Goal: Transaction & Acquisition: Purchase product/service

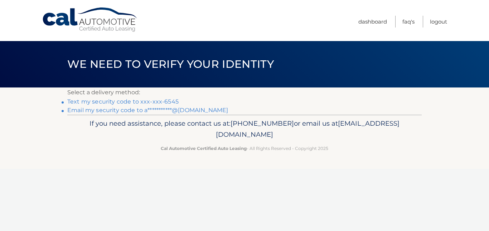
click at [127, 99] on link "Text my security code to xxx-xxx-6545" at bounding box center [122, 101] width 111 height 7
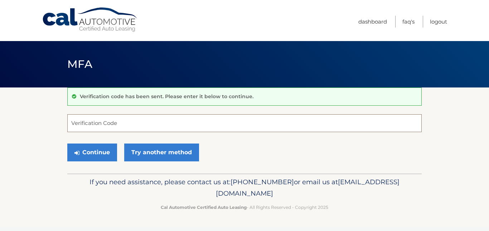
click at [106, 124] on input "Verification Code" at bounding box center [244, 123] width 354 height 18
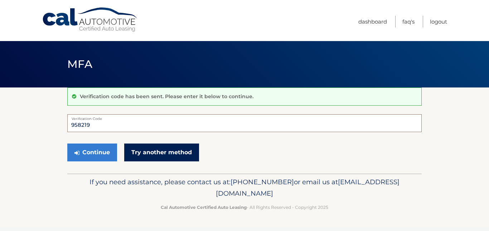
type input "958219"
click at [157, 153] on link "Try another method" at bounding box center [161, 153] width 75 height 18
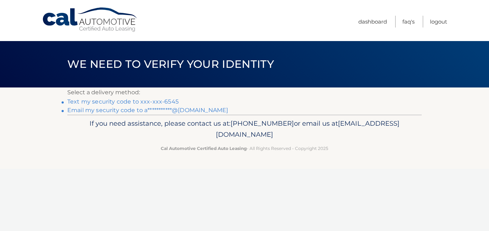
click at [145, 103] on link "Text my security code to xxx-xxx-6545" at bounding box center [122, 101] width 111 height 7
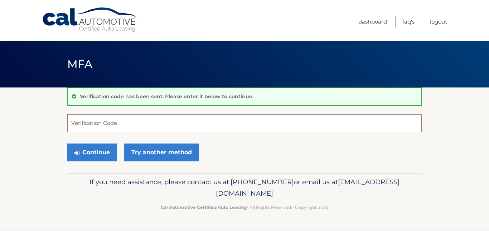
click at [114, 125] on input "Verification Code" at bounding box center [244, 123] width 354 height 18
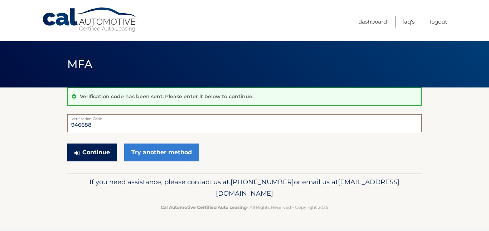
type input "946688"
click at [81, 161] on button "Continue" at bounding box center [92, 153] width 50 height 18
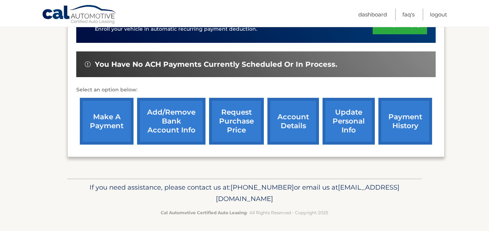
scroll to position [202, 0]
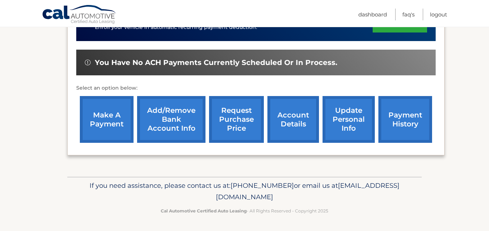
click at [291, 117] on link "account details" at bounding box center [293, 119] width 52 height 47
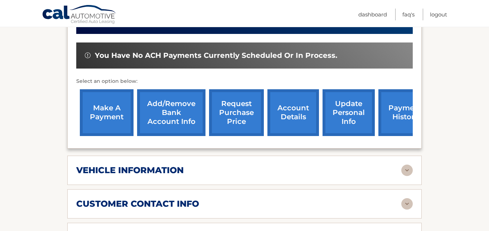
scroll to position [229, 0]
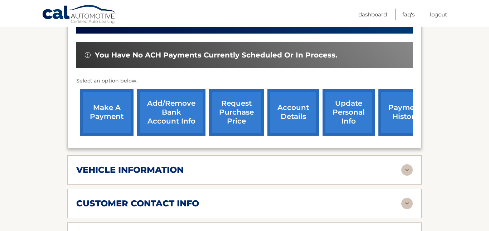
click at [133, 165] on h2 "vehicle information" at bounding box center [129, 170] width 107 height 11
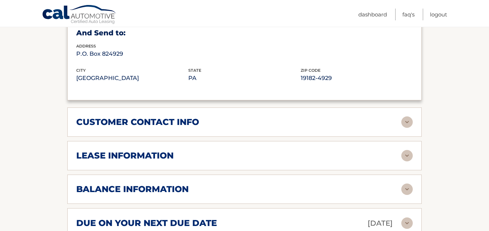
scroll to position [487, 0]
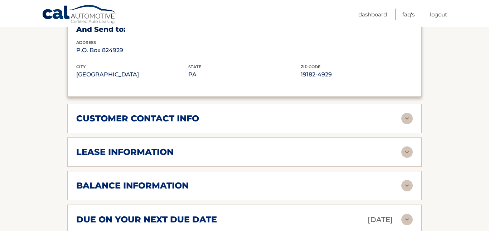
click at [116, 147] on h2 "lease information" at bounding box center [124, 152] width 97 height 11
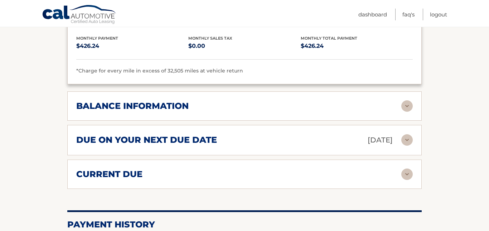
scroll to position [701, 0]
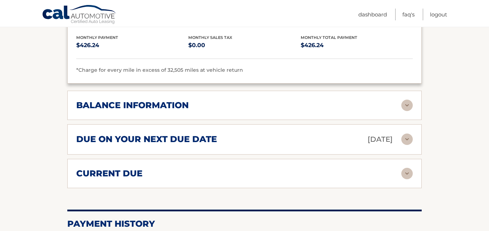
click at [405, 100] on img at bounding box center [406, 105] width 11 height 11
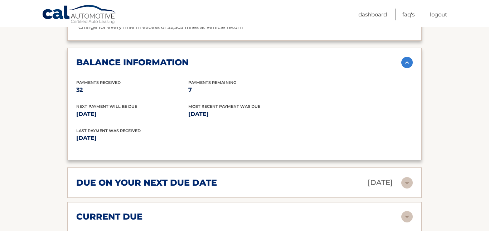
scroll to position [759, 0]
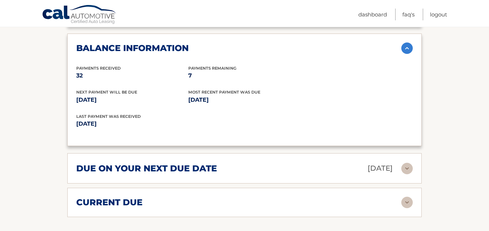
click at [408, 163] on img at bounding box center [406, 168] width 11 height 11
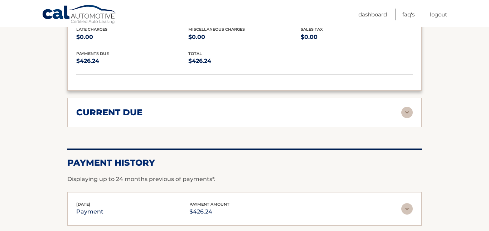
scroll to position [930, 0]
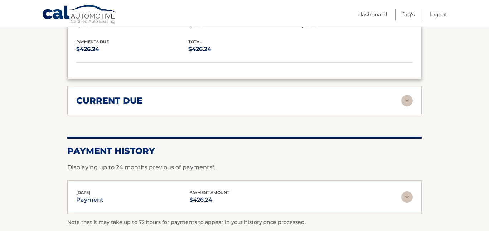
click at [406, 95] on img at bounding box center [406, 100] width 11 height 11
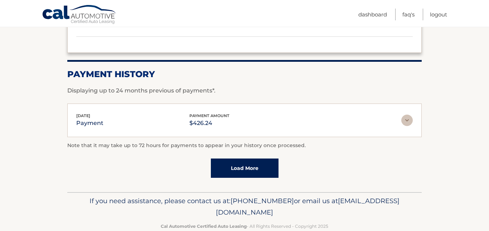
scroll to position [1065, 0]
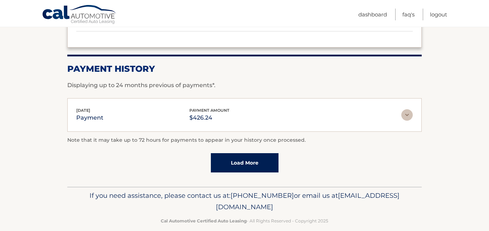
click at [245, 160] on link "Load More" at bounding box center [245, 162] width 68 height 19
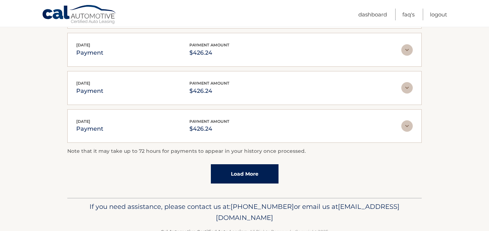
scroll to position [1256, 0]
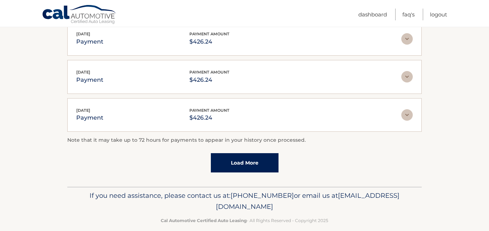
click at [239, 159] on link "Load More" at bounding box center [245, 162] width 68 height 19
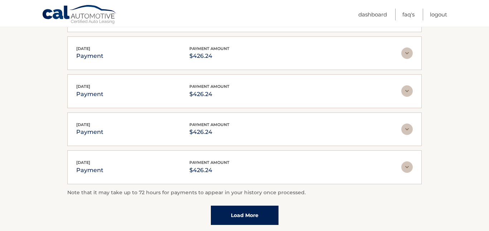
scroll to position [1399, 0]
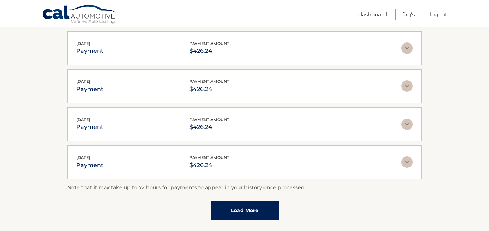
click at [242, 207] on link "Load More" at bounding box center [245, 210] width 68 height 19
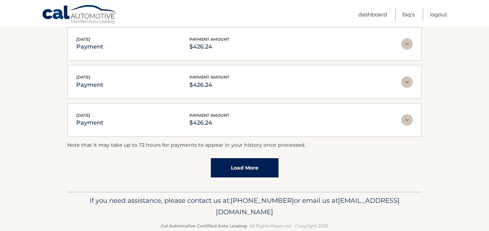
scroll to position [1637, 0]
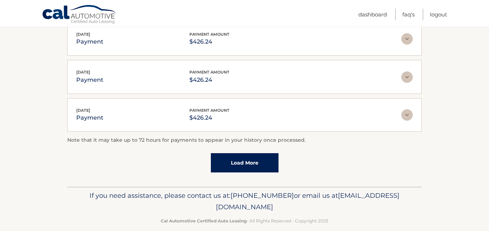
click at [233, 158] on link "Load More" at bounding box center [245, 162] width 68 height 19
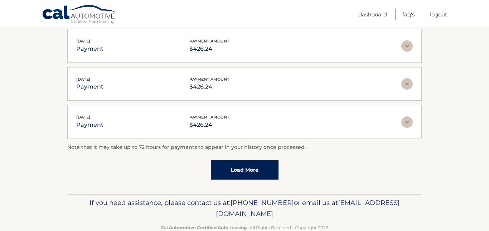
scroll to position [1828, 0]
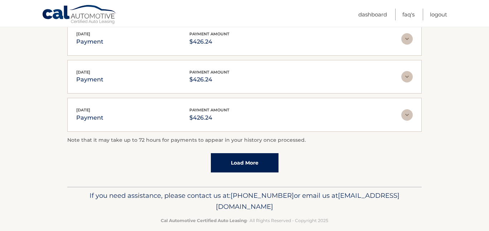
click at [225, 161] on link "Load More" at bounding box center [245, 162] width 68 height 19
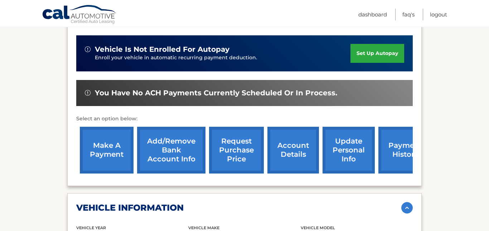
scroll to position [176, 0]
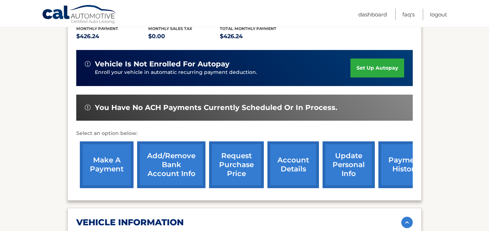
click at [107, 158] on link "make a payment" at bounding box center [107, 165] width 54 height 47
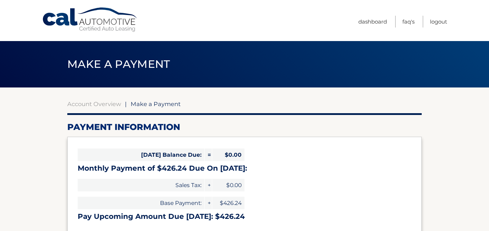
select select "ODQxYjkxYjUtNzVmNi00M2I0LWIyMGMtOWQ1ZjI3ZDMyN2U2"
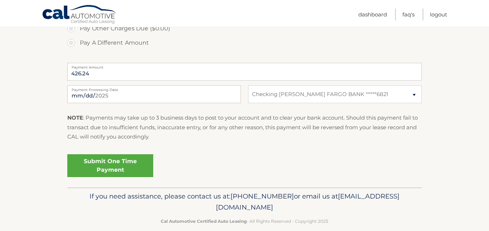
scroll to position [277, 0]
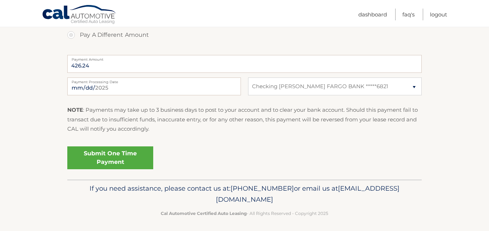
click at [102, 157] on link "Submit One Time Payment" at bounding box center [110, 158] width 86 height 23
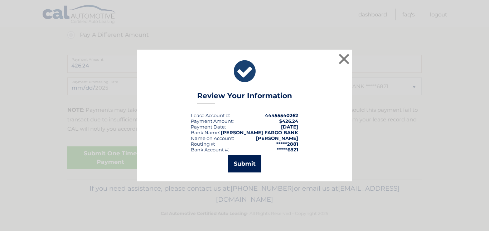
click at [246, 170] on button "Submit" at bounding box center [244, 164] width 33 height 17
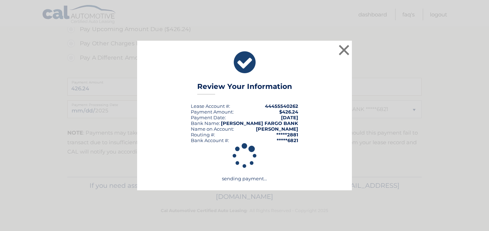
scroll to position [254, 0]
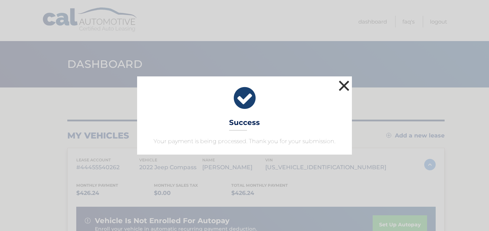
click at [346, 83] on button "×" at bounding box center [344, 86] width 14 height 14
